Goal: Transaction & Acquisition: Purchase product/service

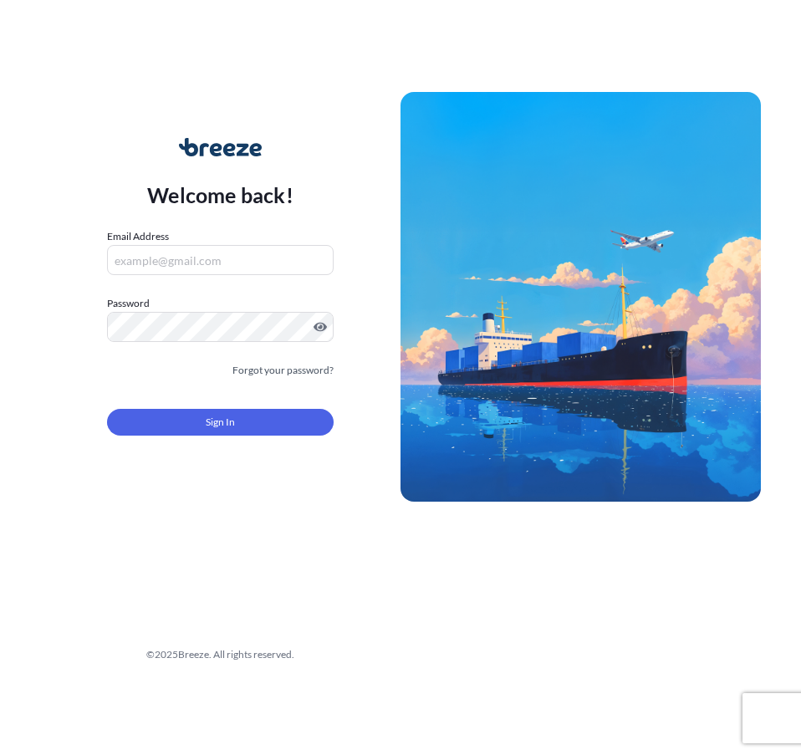
click at [277, 266] on input "Email Address" at bounding box center [220, 260] width 226 height 30
type input "[EMAIL_ADDRESS][DOMAIN_NAME]"
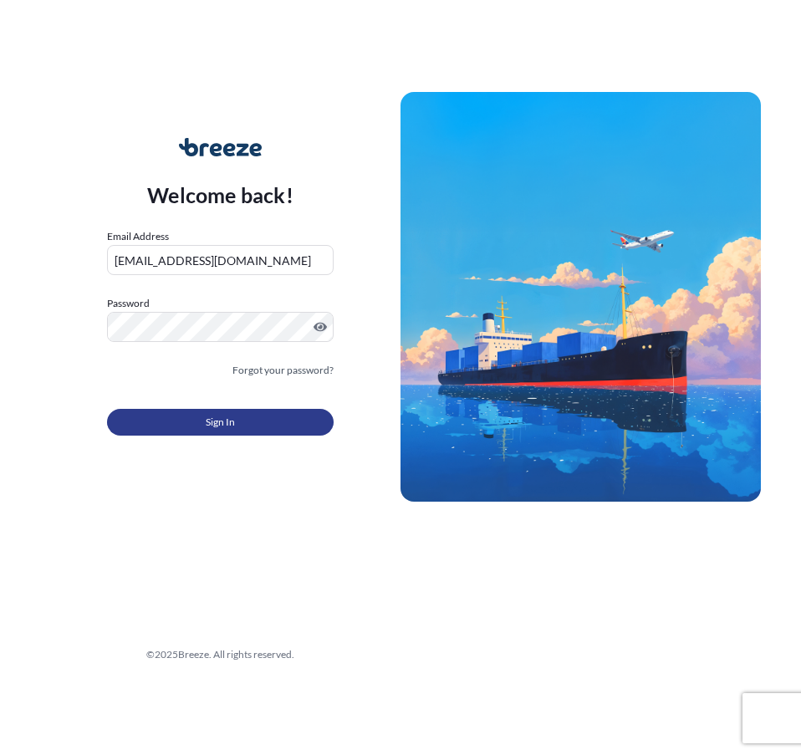
click at [206, 425] on span "Sign In" at bounding box center [220, 422] width 29 height 17
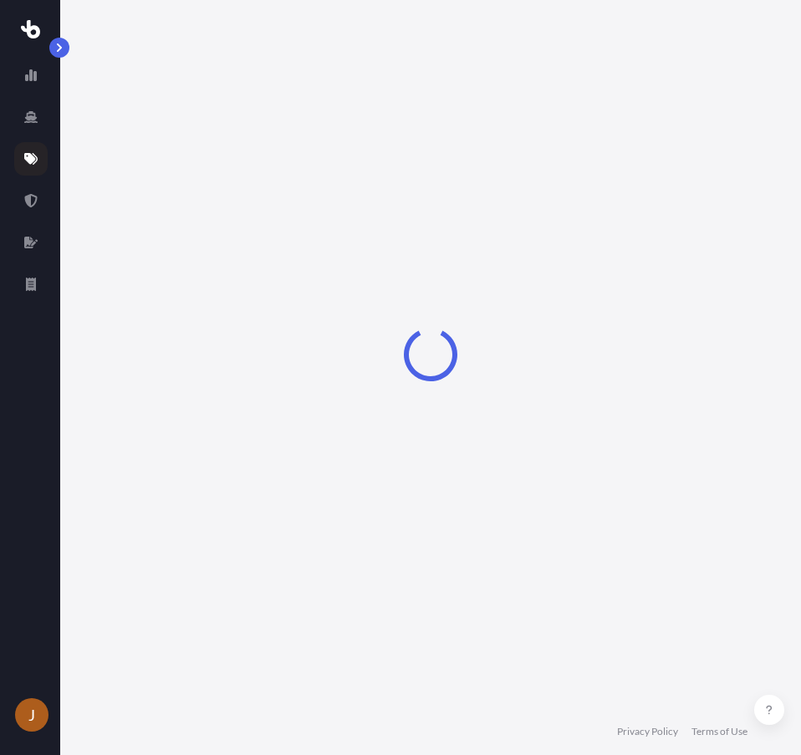
select select "Road"
select select "Air"
select select "Road"
select select "4"
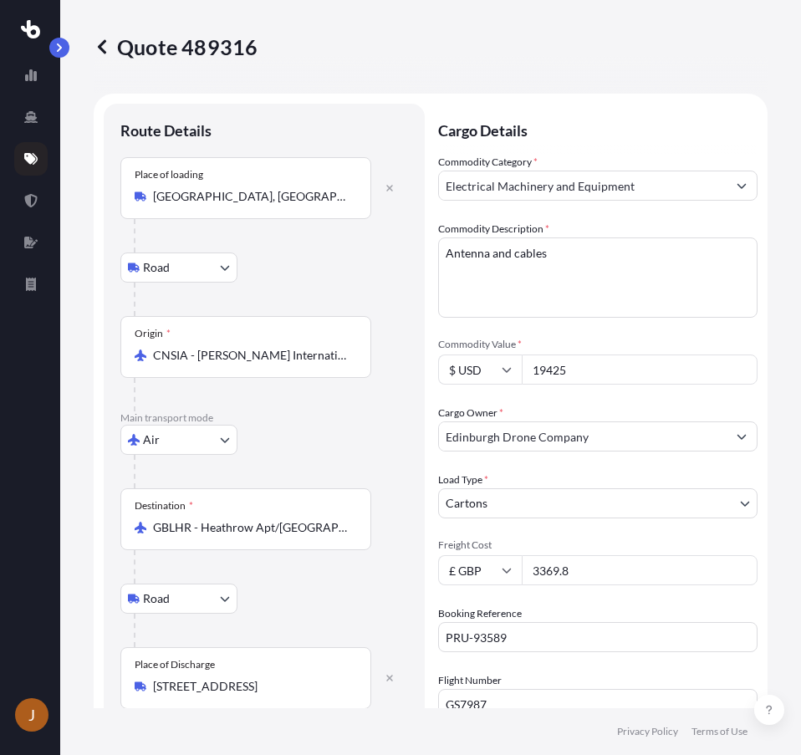
click at [33, 155] on icon at bounding box center [30, 158] width 13 height 13
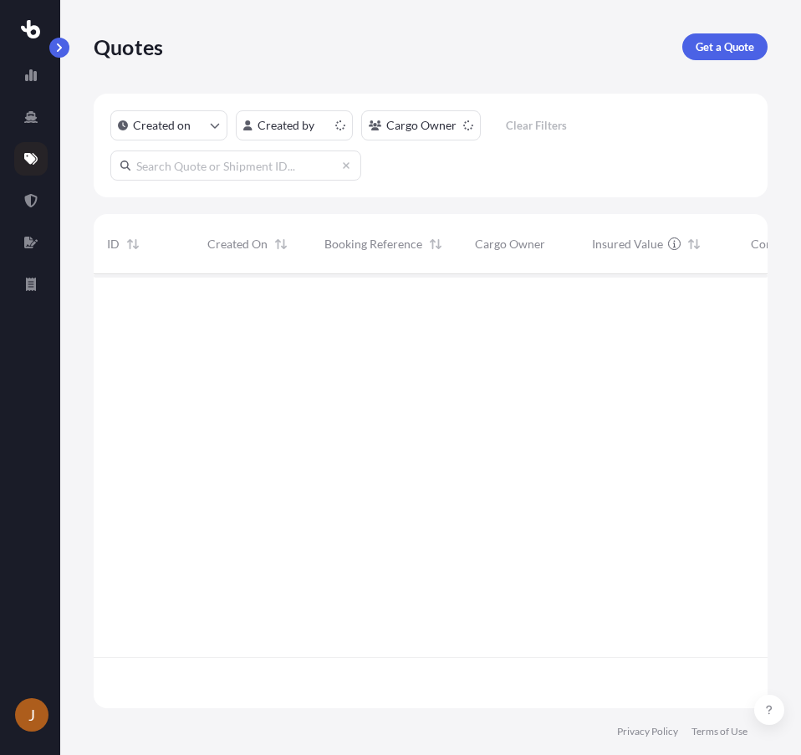
scroll to position [430, 661]
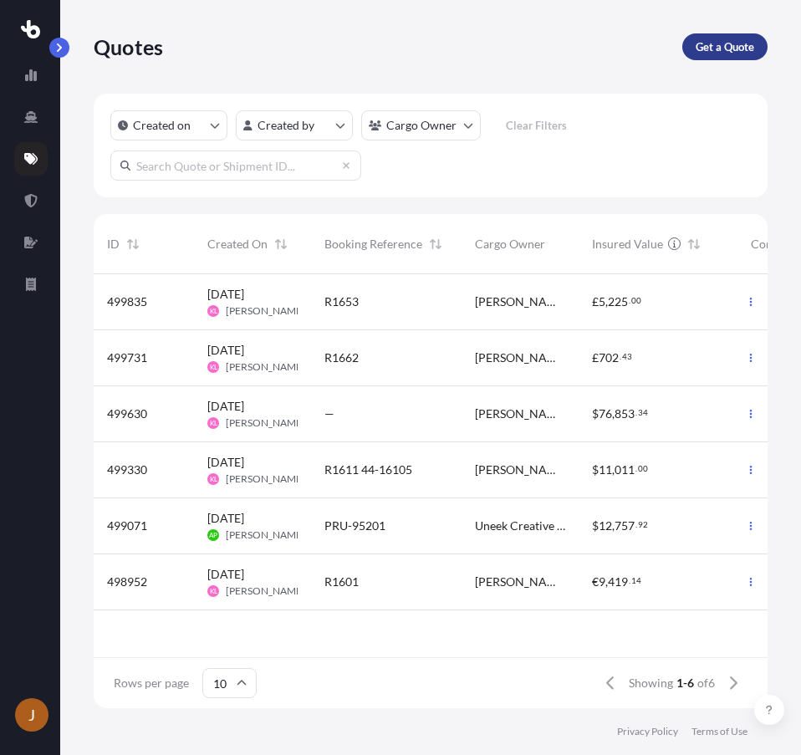
click at [746, 48] on p "Get a Quote" at bounding box center [724, 46] width 59 height 17
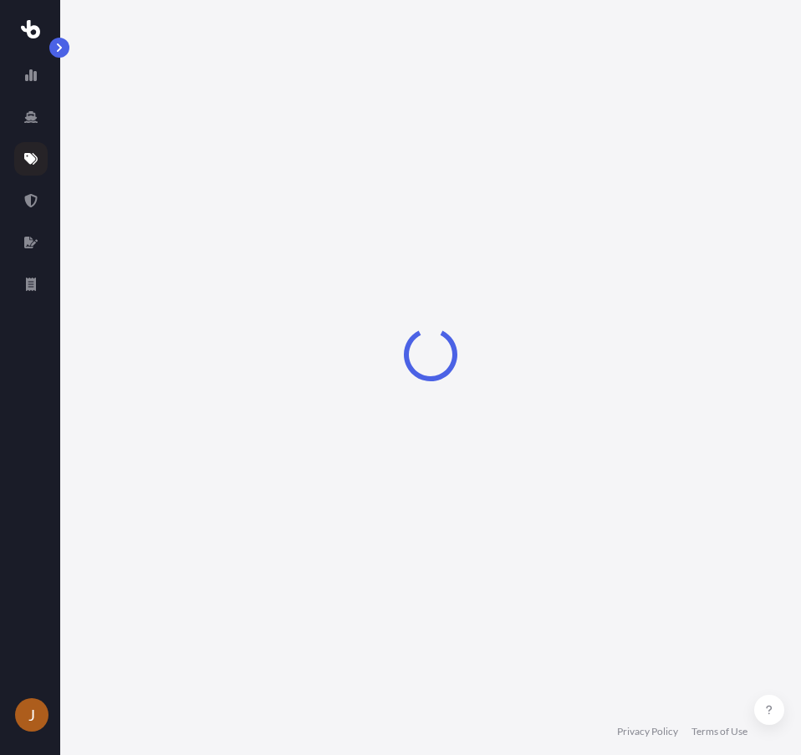
scroll to position [27, 0]
select select "Sea"
select select "1"
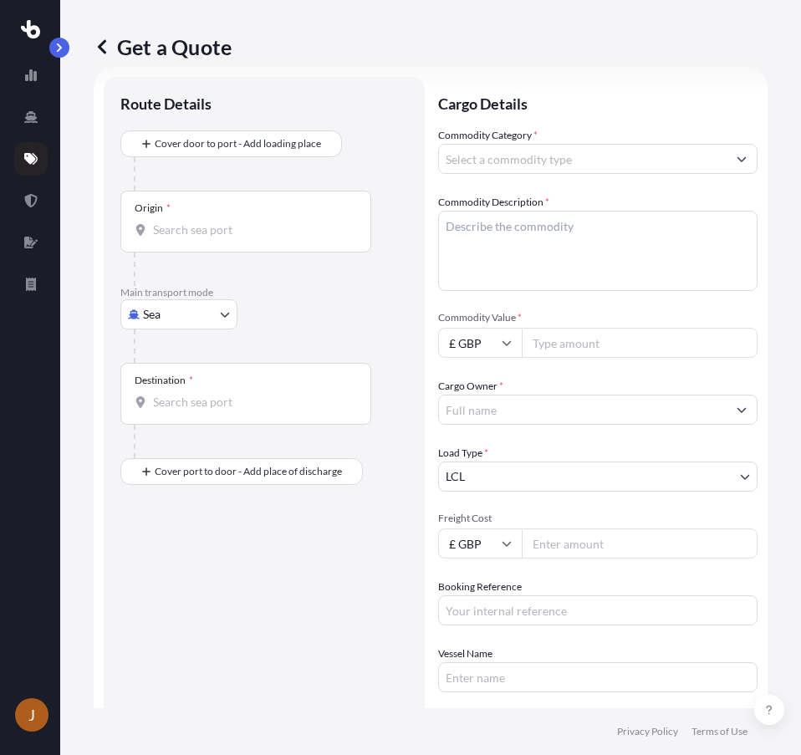
click at [176, 311] on body "J Get a Quote Route Details Cover door to port - Add loading place Place of loa…" at bounding box center [400, 377] width 801 height 755
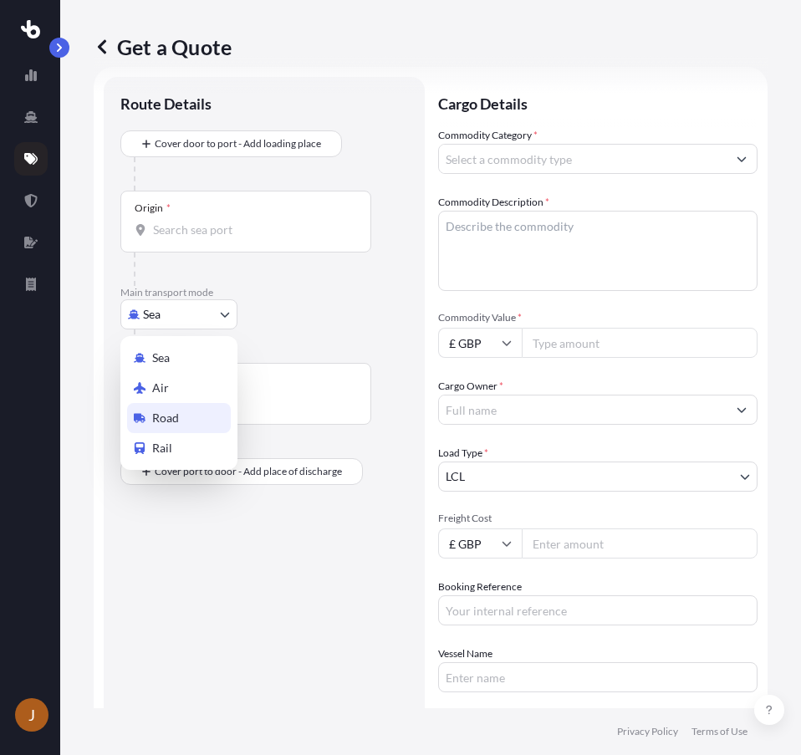
click at [177, 416] on span "Road" at bounding box center [165, 418] width 27 height 17
select select "Road"
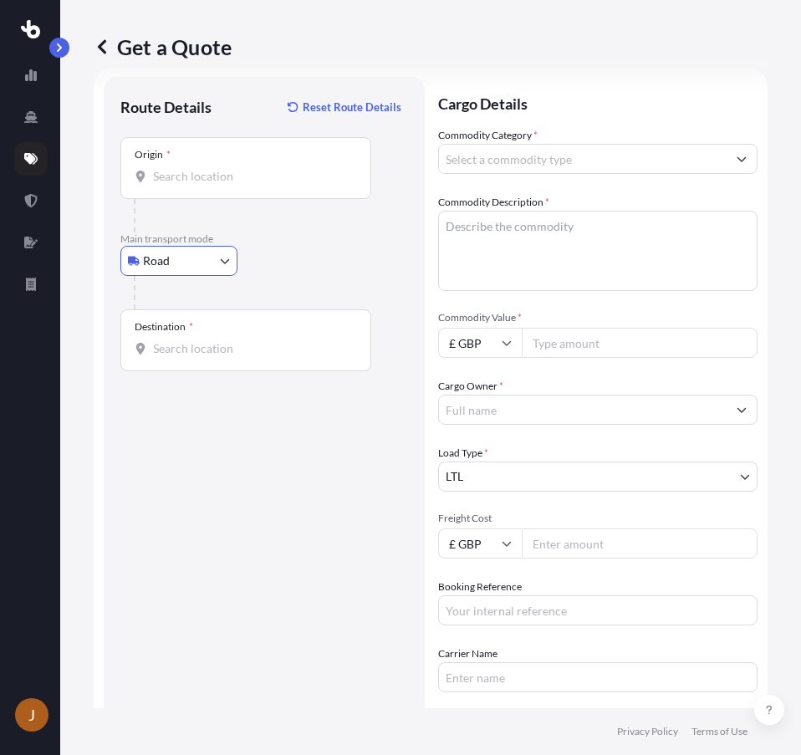
click at [211, 186] on div "Origin *" at bounding box center [245, 168] width 251 height 62
click at [211, 185] on input "Origin *" at bounding box center [251, 176] width 197 height 17
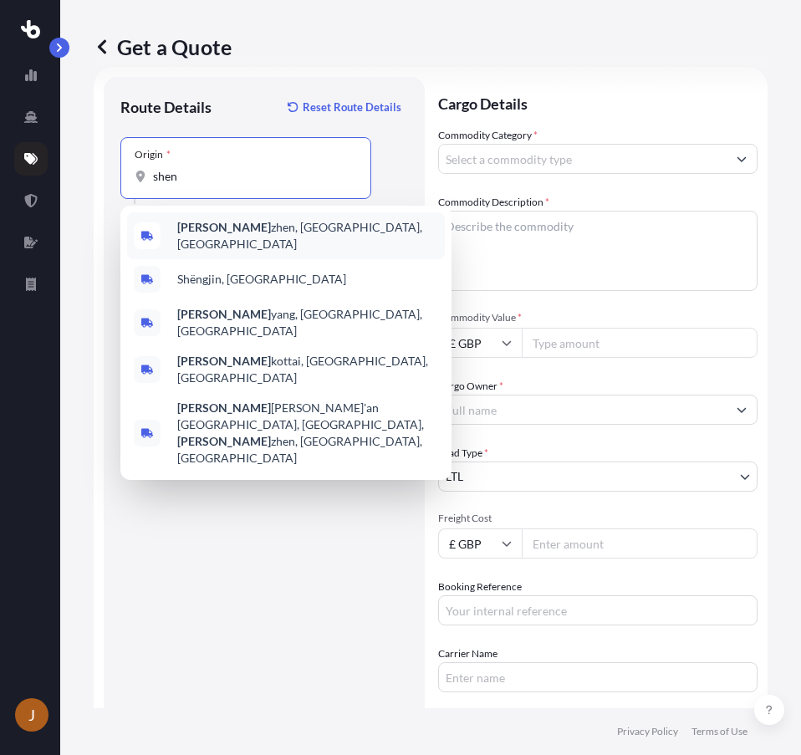
click at [267, 238] on span "[PERSON_NAME], [GEOGRAPHIC_DATA], [GEOGRAPHIC_DATA]" at bounding box center [307, 235] width 261 height 33
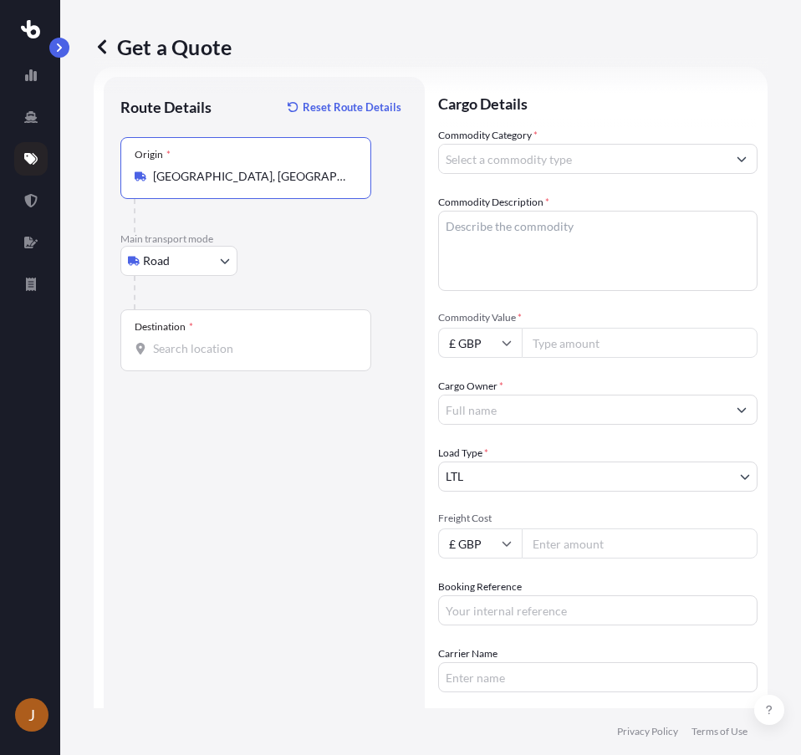
type input "[GEOGRAPHIC_DATA], [GEOGRAPHIC_DATA], [GEOGRAPHIC_DATA]"
click at [771, 243] on div "Get a Quote Route Details Reset Route Details Place of loading Road Road Rail O…" at bounding box center [430, 354] width 740 height 708
click at [219, 335] on div "Destination *" at bounding box center [245, 340] width 251 height 62
click at [219, 340] on input "Destination *" at bounding box center [251, 348] width 197 height 17
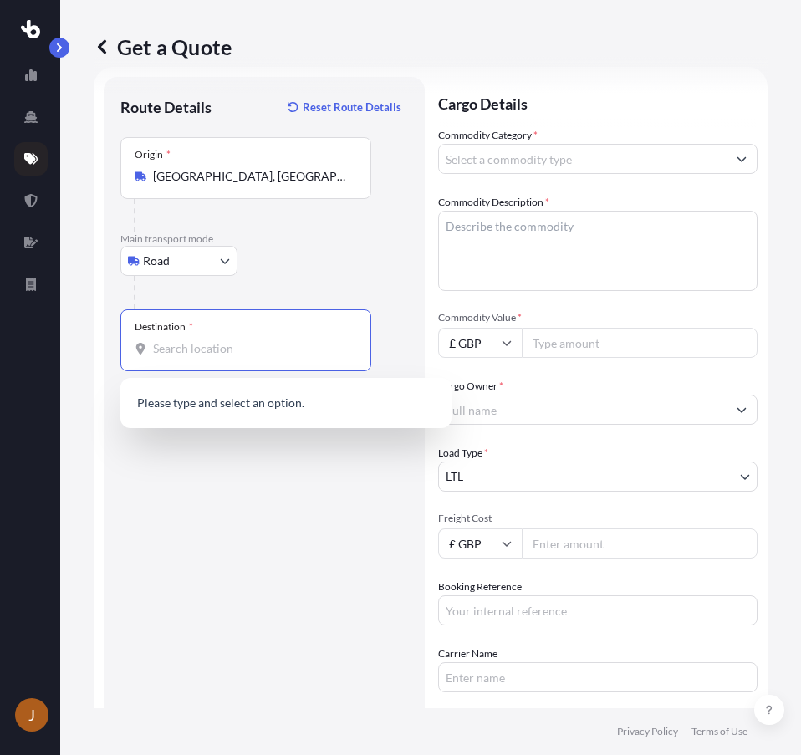
paste input "CH64 3RB"
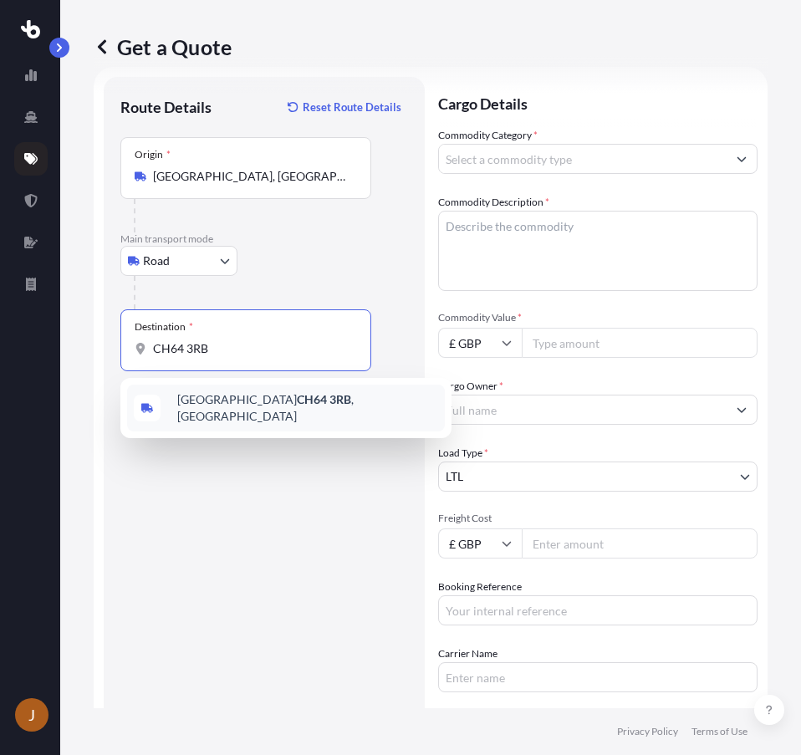
click at [213, 412] on span "[STREET_ADDRESS]" at bounding box center [307, 407] width 261 height 33
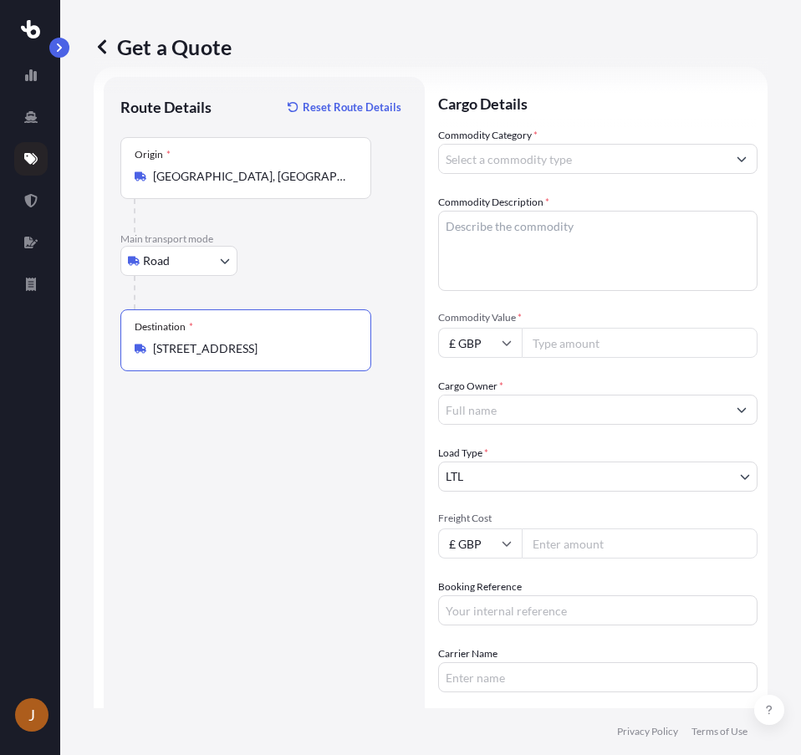
type input "[STREET_ADDRESS]"
click at [522, 159] on input "Commodity Category *" at bounding box center [582, 159] width 287 height 30
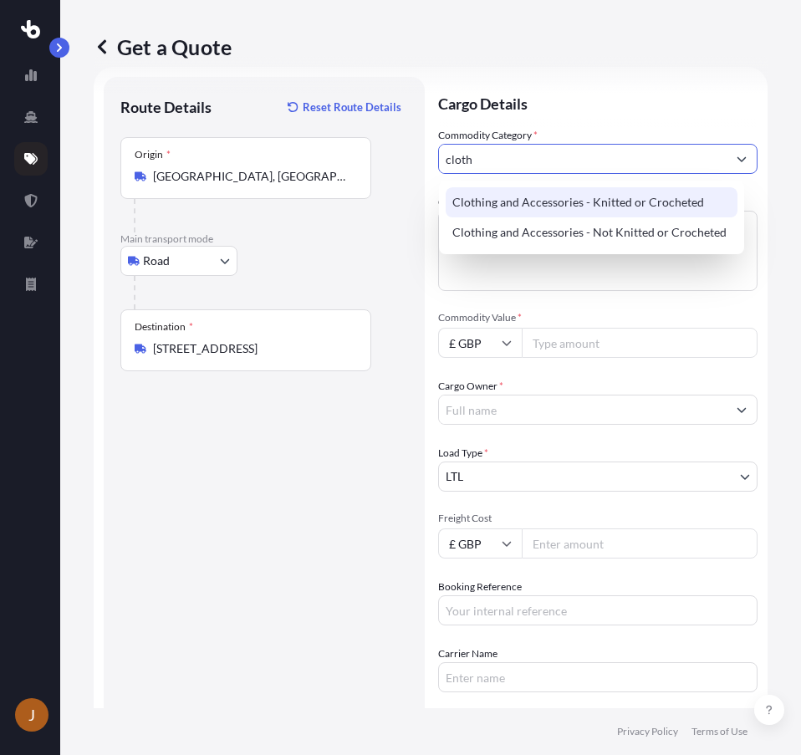
click at [524, 203] on div "Clothing and Accessories - Knitted or Crocheted" at bounding box center [591, 202] width 292 height 30
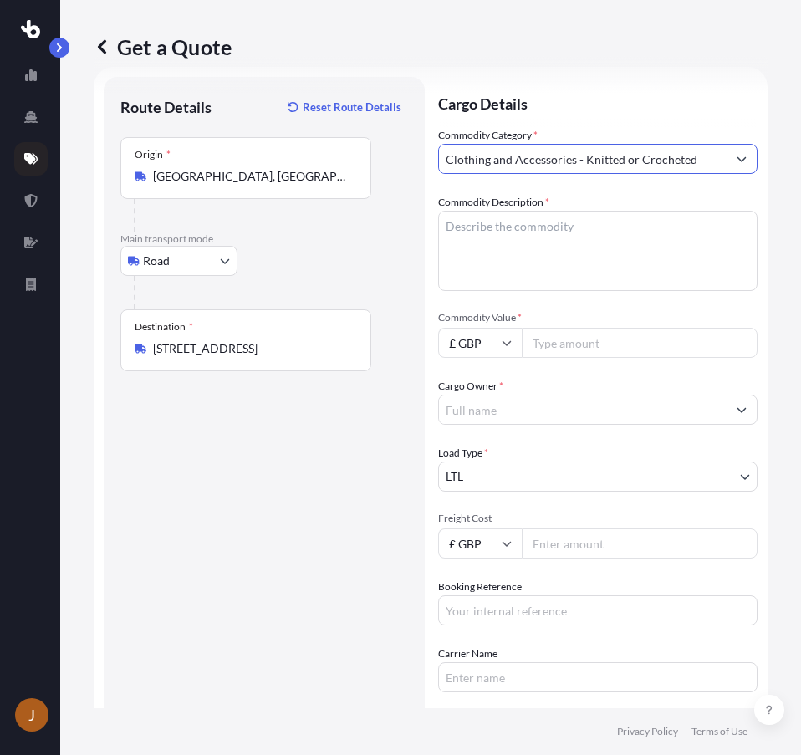
type input "Clothing and Accessories - Knitted or Crocheted"
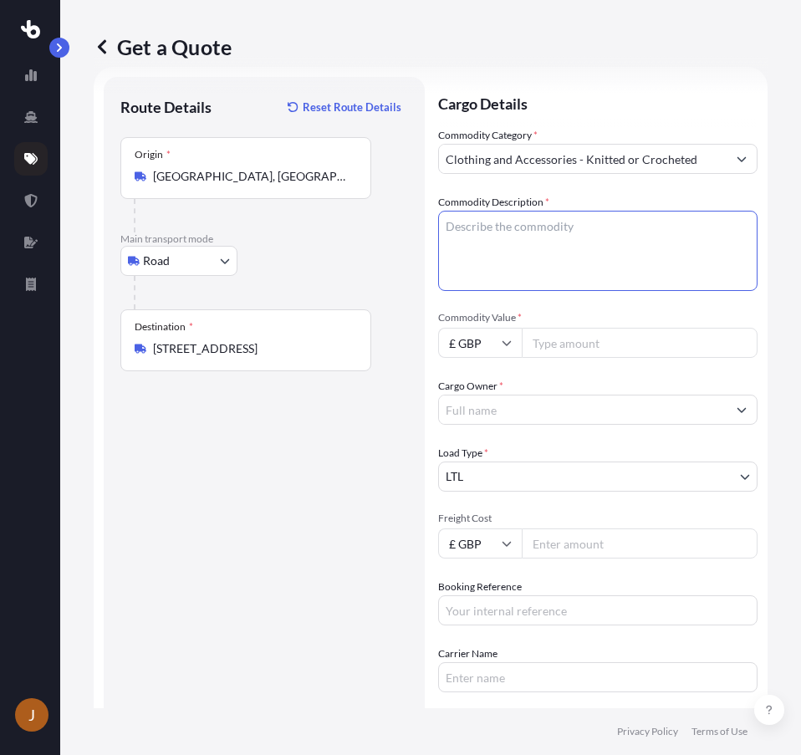
click at [516, 257] on textarea "Commodity Description *" at bounding box center [597, 251] width 319 height 80
type textarea "Clothes"
click at [506, 351] on input "£ GBP" at bounding box center [480, 343] width 84 height 30
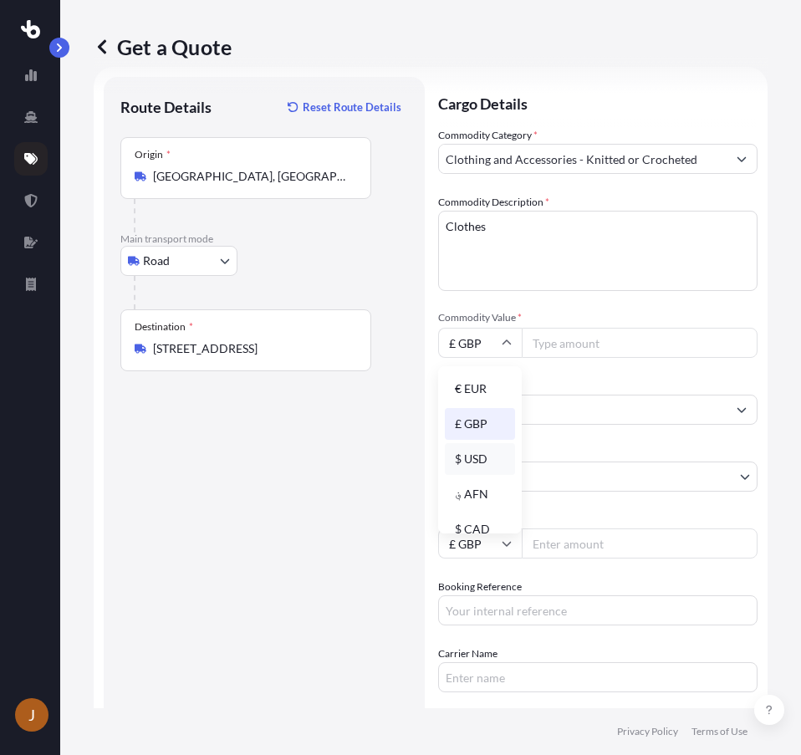
click at [470, 450] on div "$ USD" at bounding box center [480, 459] width 70 height 32
type input "$ USD"
click at [761, 275] on div "Get a Quote Route Details Reset Route Details Place of loading Road Road Rail O…" at bounding box center [430, 354] width 740 height 708
click at [557, 342] on input "Commodity Value *" at bounding box center [639, 343] width 236 height 30
paste input "5240.20"
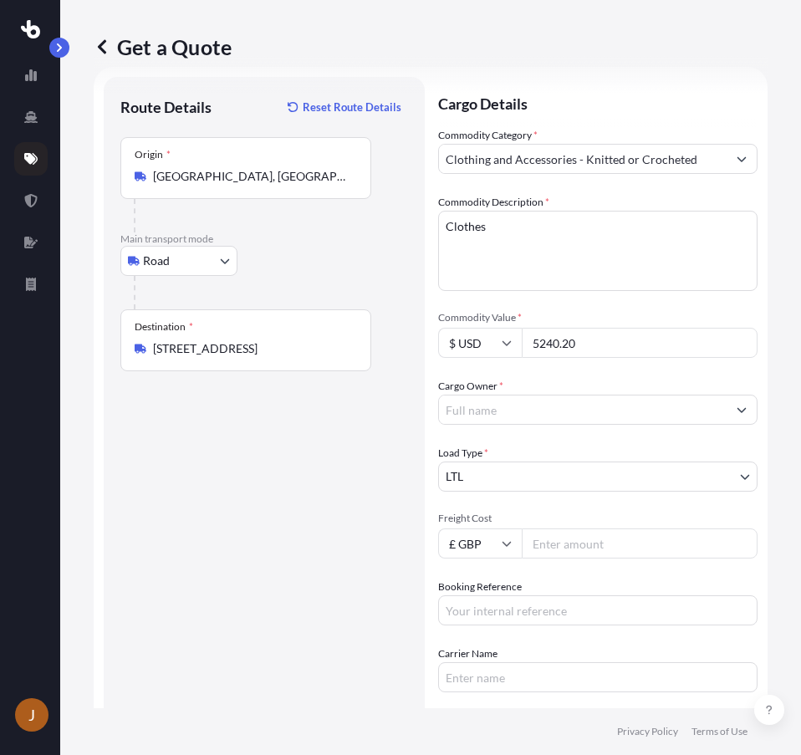
type input "5240.20"
click at [535, 420] on input "Cargo Owner *" at bounding box center [582, 409] width 287 height 30
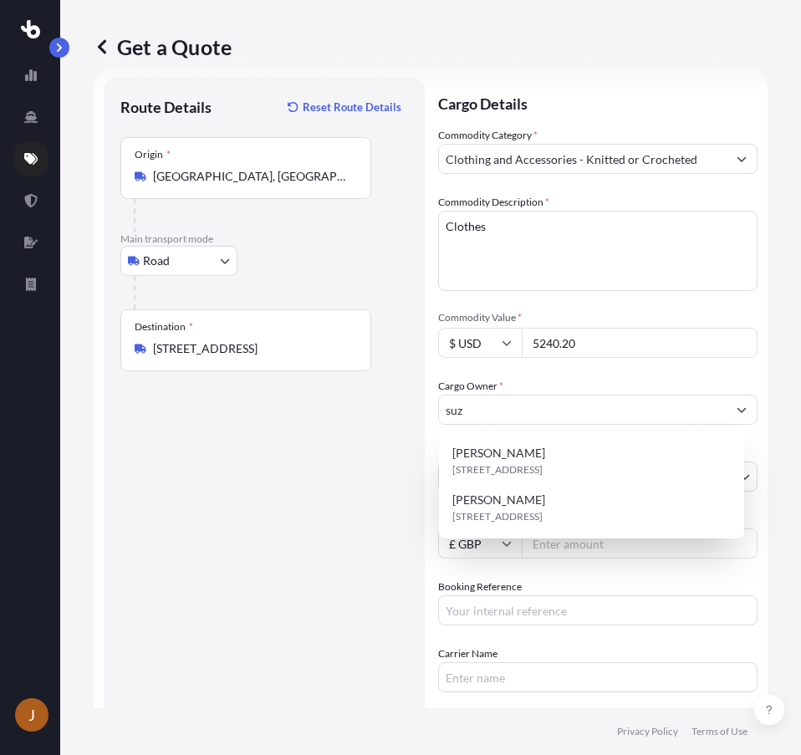
click at [770, 364] on div "Get a Quote Route Details Reset Route Details Place of loading Road Road Rail O…" at bounding box center [430, 354] width 740 height 708
click at [547, 413] on input "suz" at bounding box center [582, 409] width 287 height 30
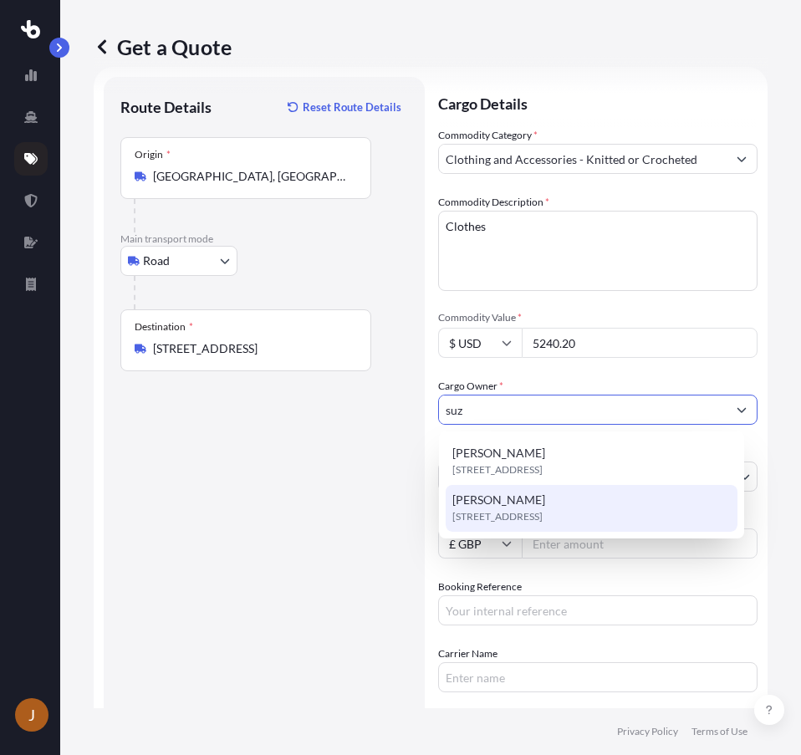
click at [542, 512] on span "[STREET_ADDRESS]" at bounding box center [497, 516] width 90 height 17
type input "[PERSON_NAME]"
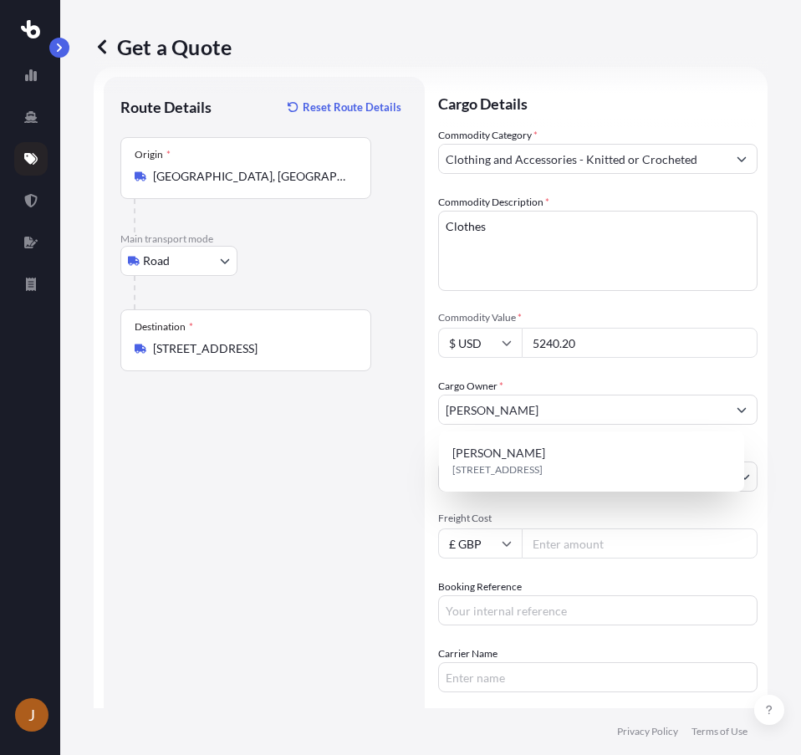
click at [768, 395] on div "Get a Quote Route Details Reset Route Details Place of loading Road Road Rail O…" at bounding box center [430, 354] width 740 height 708
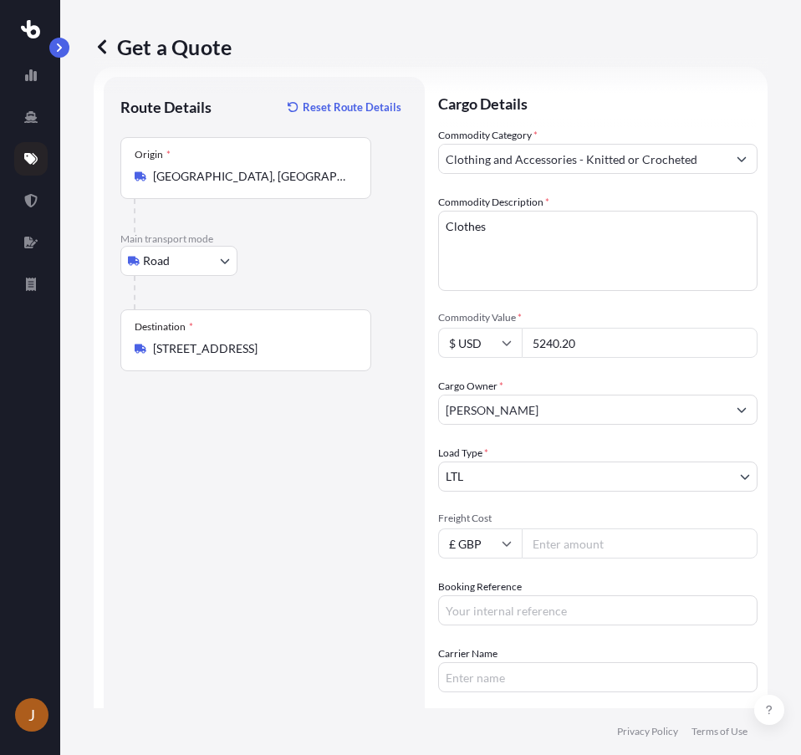
click at [562, 548] on input "Freight Cost" at bounding box center [639, 543] width 236 height 30
paste input "375.23"
type input "375.23"
drag, startPoint x: 771, startPoint y: 451, endPoint x: 639, endPoint y: 548, distance: 163.8
click at [766, 453] on div "Get a Quote Route Details Reset Route Details Place of loading Road Road Rail O…" at bounding box center [430, 354] width 740 height 708
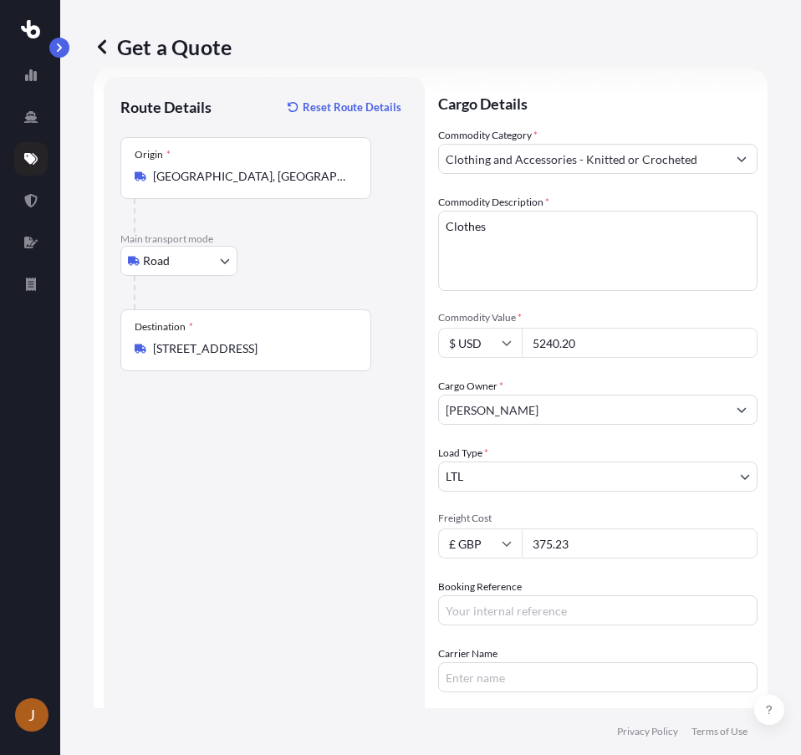
click at [507, 603] on input "Booking Reference" at bounding box center [597, 610] width 319 height 30
paste input "PRU-95619"
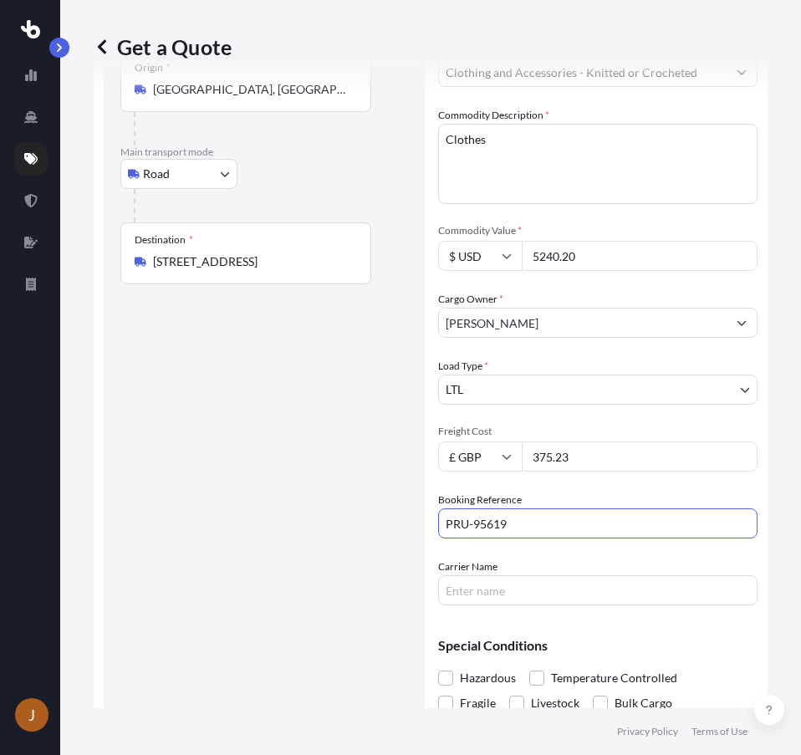
scroll to position [190, 0]
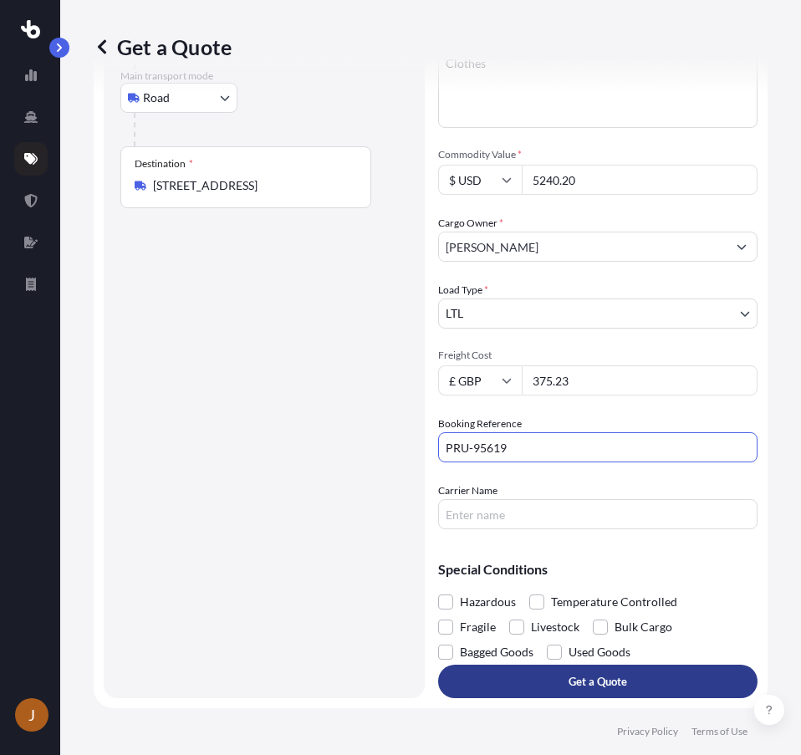
type input "PRU-95619"
click at [568, 679] on p "Get a Quote" at bounding box center [597, 681] width 59 height 17
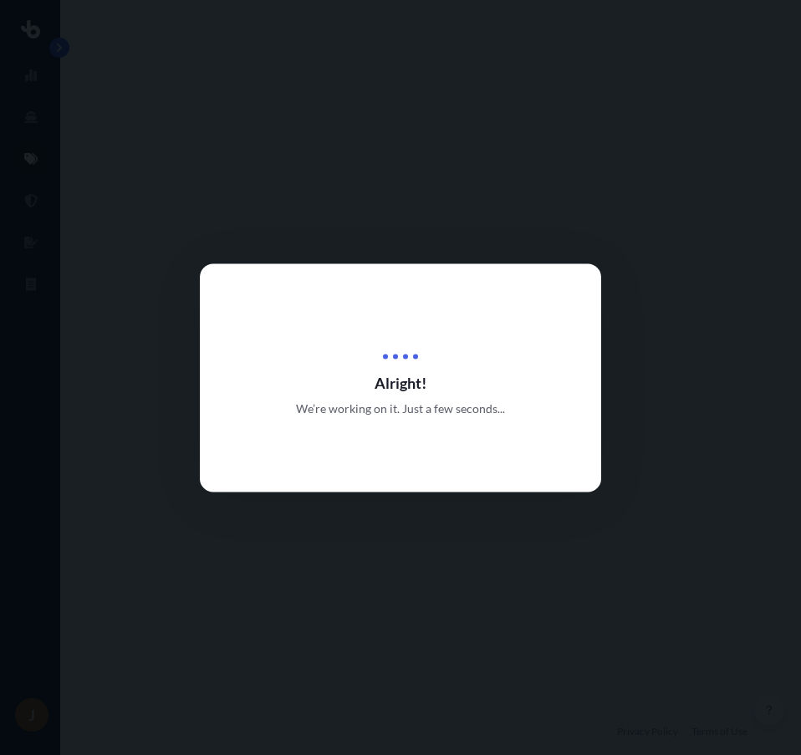
select select "Road"
select select "1"
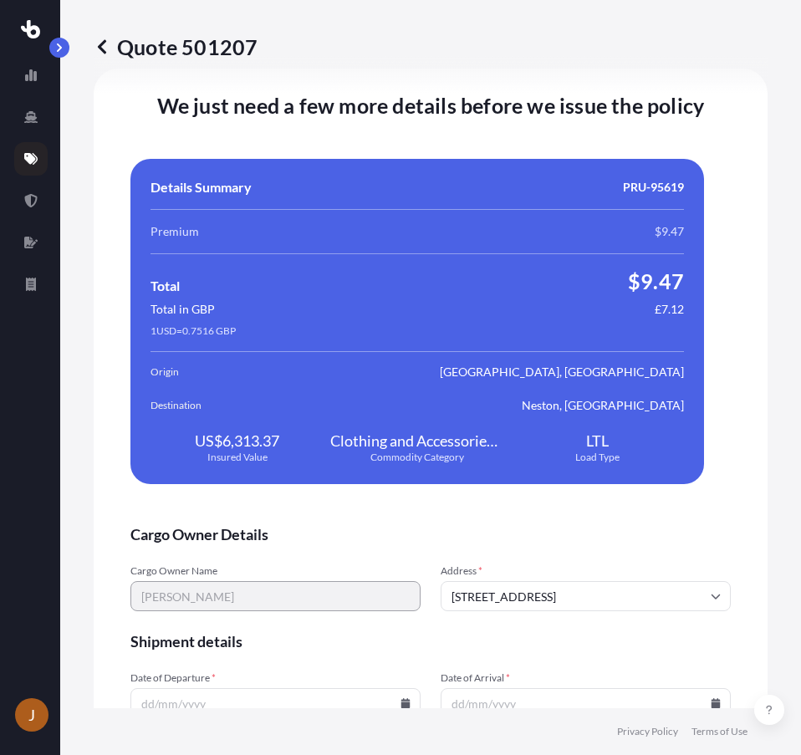
scroll to position [3078, 0]
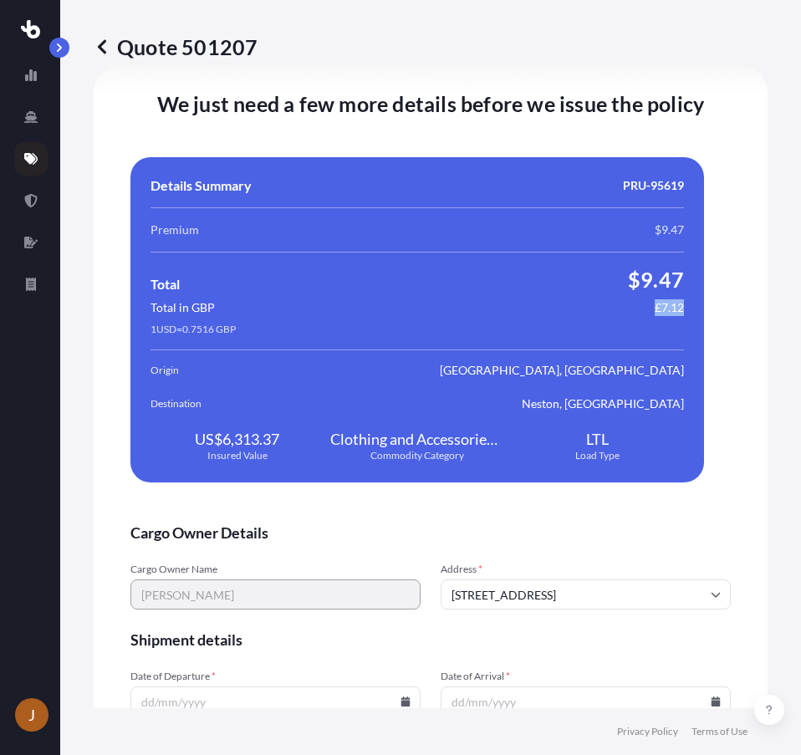
drag, startPoint x: 641, startPoint y: 309, endPoint x: 669, endPoint y: 307, distance: 28.5
click at [669, 307] on span "£7.12" at bounding box center [668, 307] width 29 height 17
copy span "£7.12"
click at [731, 456] on div "We just need a few more details before we issue the policy Cargo Owner Details …" at bounding box center [431, 502] width 674 height 870
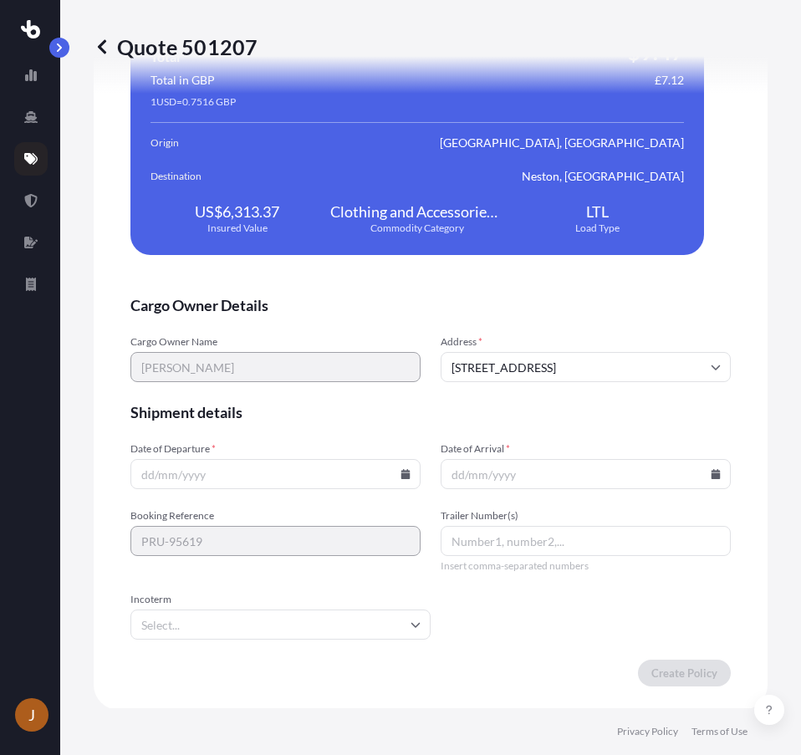
scroll to position [3307, 0]
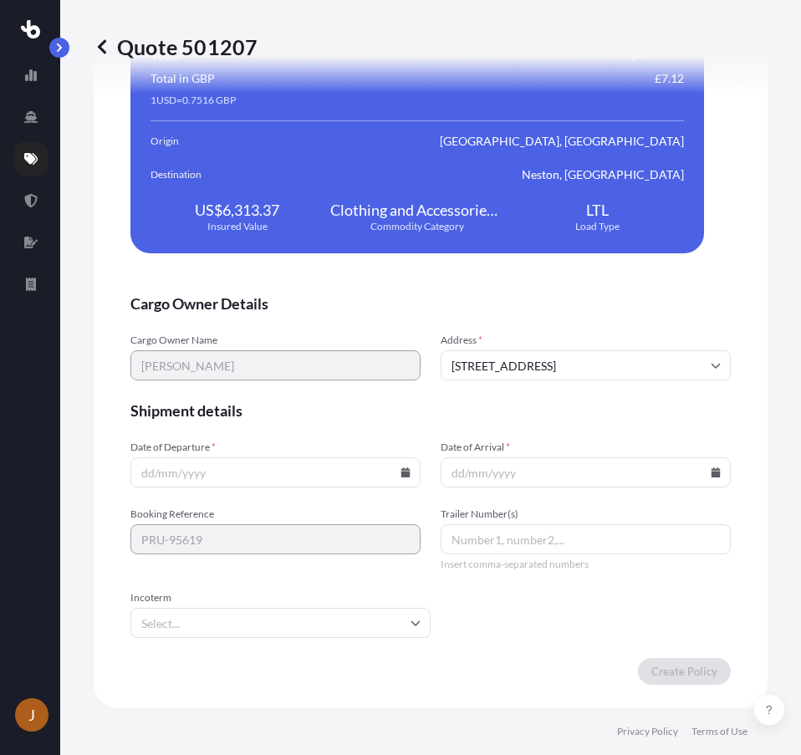
click at [401, 476] on icon at bounding box center [405, 472] width 9 height 10
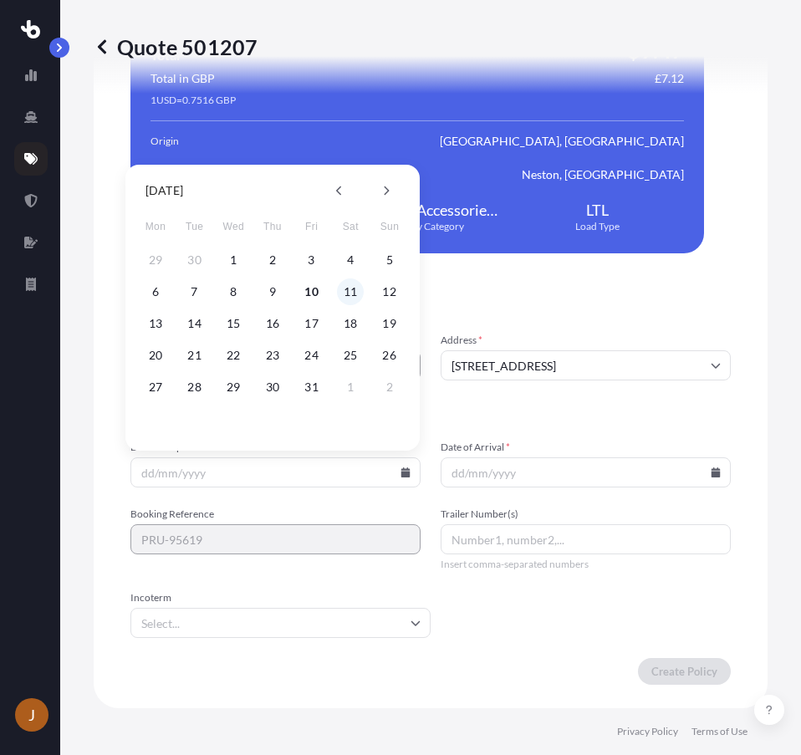
click at [343, 294] on button "11" at bounding box center [350, 291] width 27 height 27
type input "[DATE]"
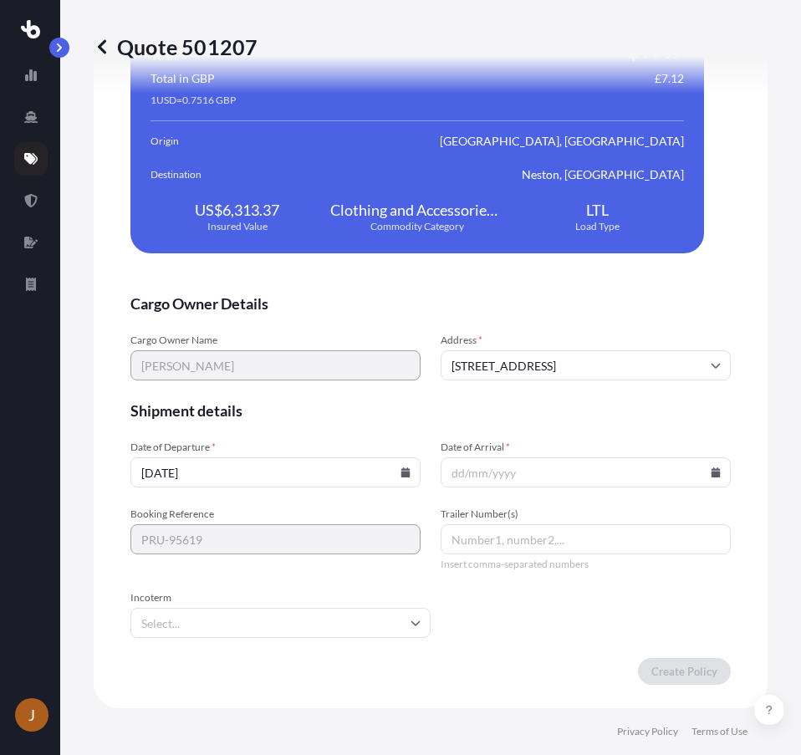
click at [504, 460] on input "Date of Arrival *" at bounding box center [585, 472] width 290 height 30
click at [710, 468] on icon at bounding box center [715, 472] width 10 height 10
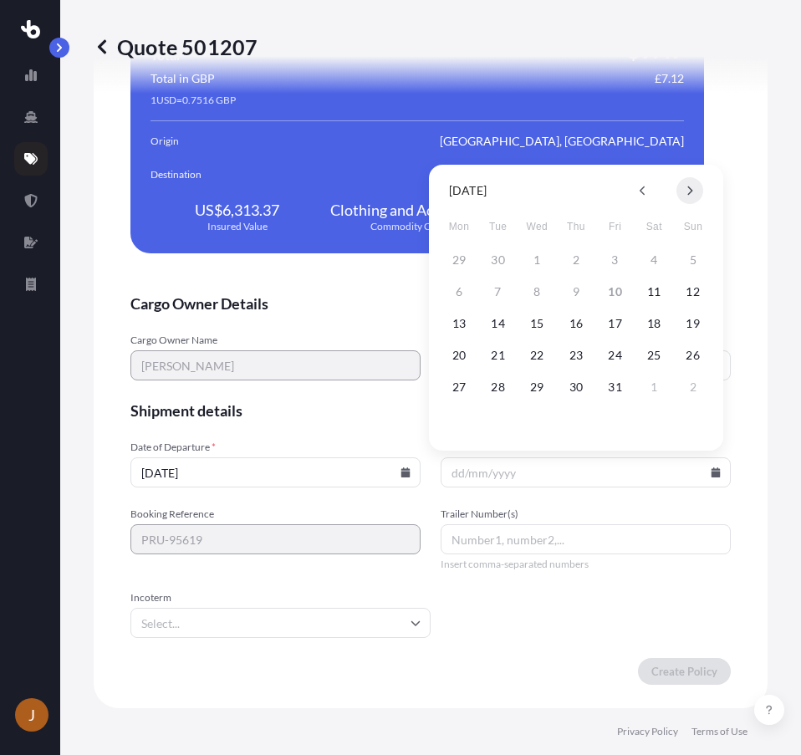
click at [689, 195] on icon at bounding box center [689, 191] width 7 height 10
click at [613, 356] on button "21" at bounding box center [615, 355] width 27 height 27
type input "[DATE]"
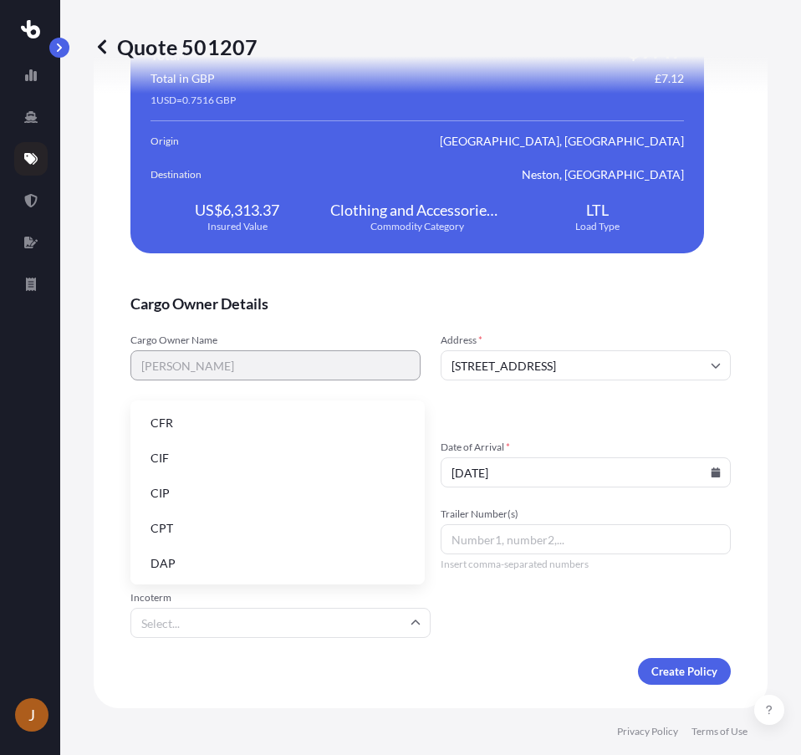
click at [356, 613] on input "Incoterm" at bounding box center [280, 623] width 300 height 30
click at [267, 555] on li "DAP" at bounding box center [277, 563] width 281 height 32
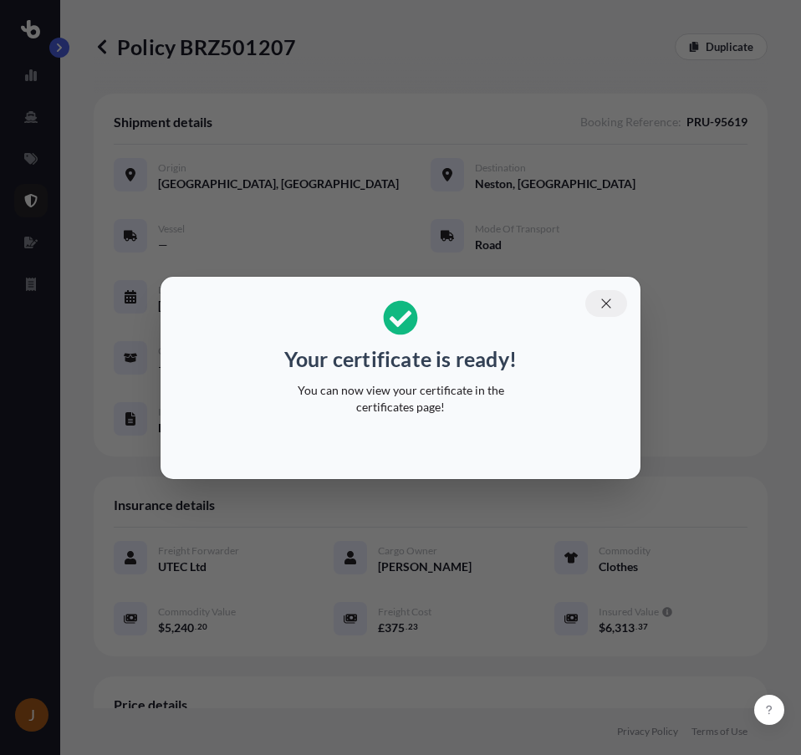
click at [611, 305] on icon "button" at bounding box center [605, 303] width 15 height 15
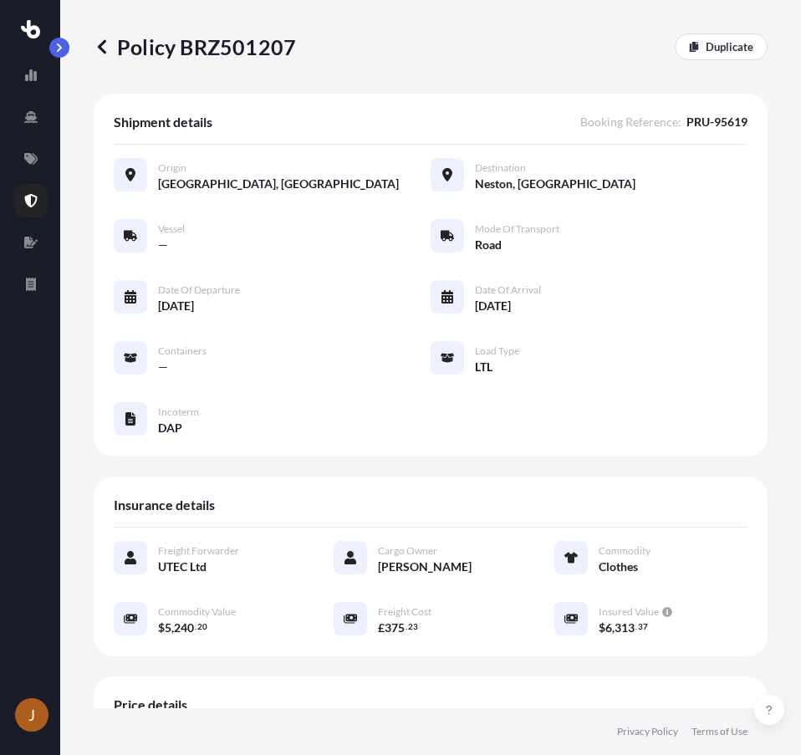
click at [255, 38] on p "Policy BRZ501207" at bounding box center [195, 46] width 202 height 27
copy p "BRZ501207"
click at [377, 49] on div "Policy BRZ501207 Duplicate" at bounding box center [431, 46] width 674 height 27
